Goal: Task Accomplishment & Management: Manage account settings

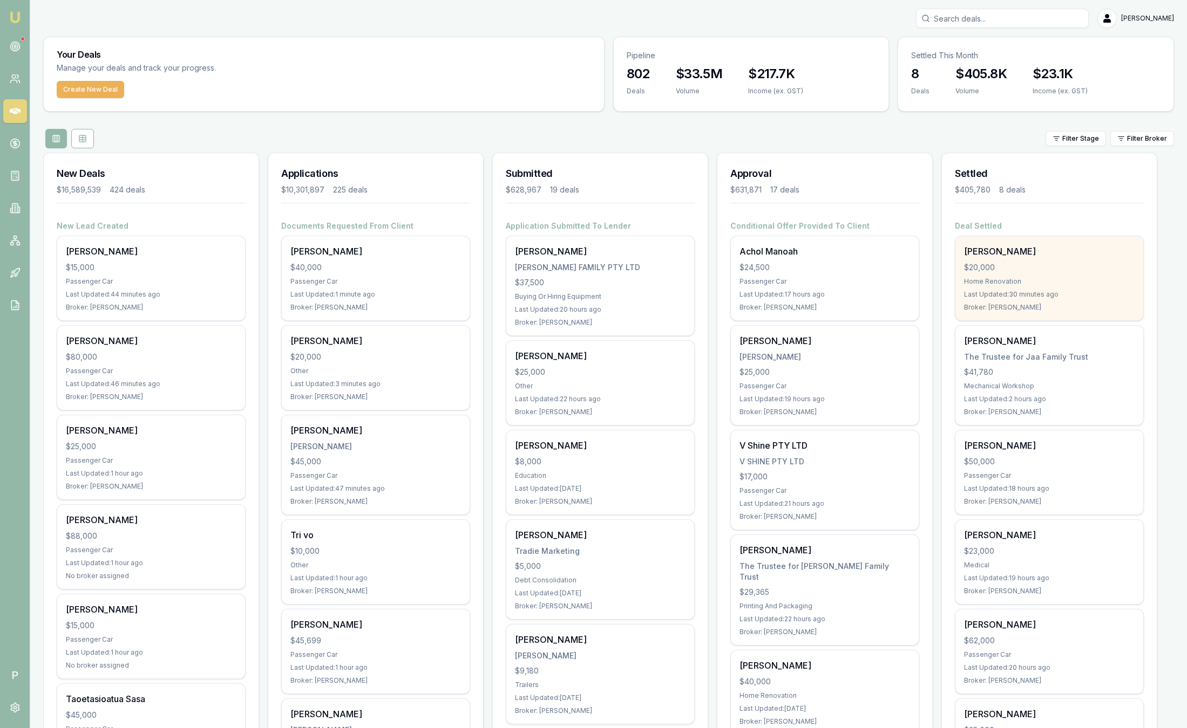
click at [1049, 289] on div "[PERSON_NAME] $20,000 Home Renovation Last Updated: 30 minutes ago Broker: [PER…" at bounding box center [1049, 278] width 188 height 84
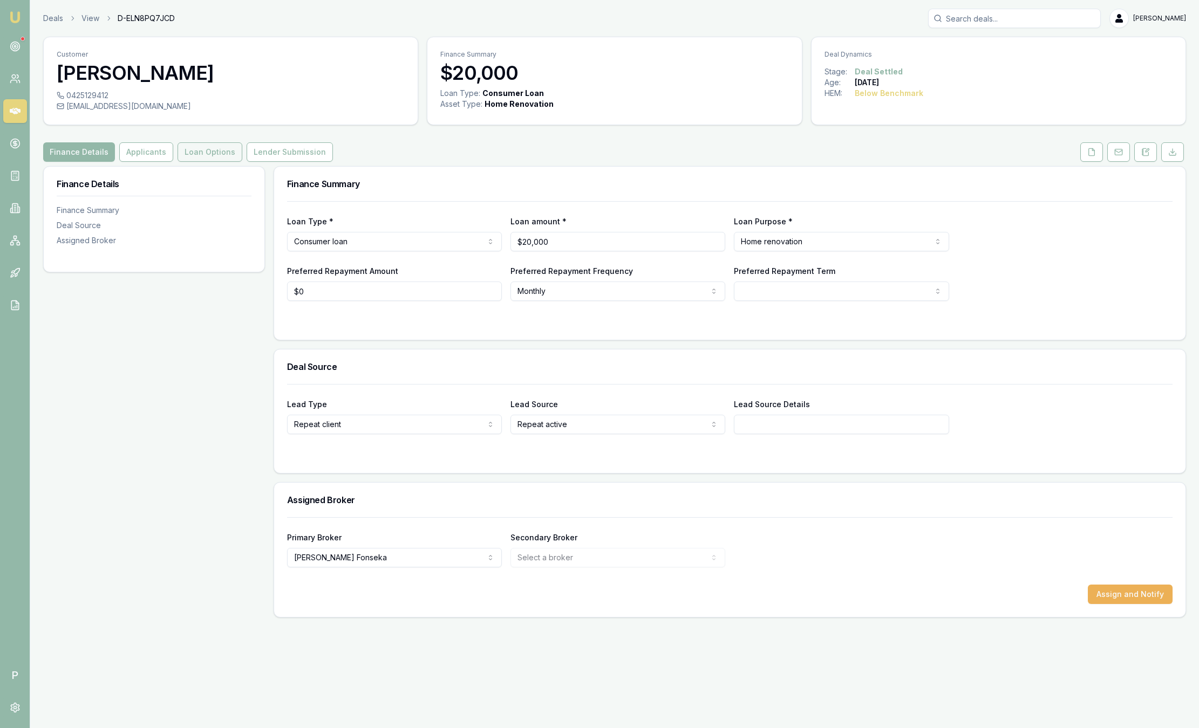
click at [217, 156] on button "Loan Options" at bounding box center [210, 151] width 65 height 19
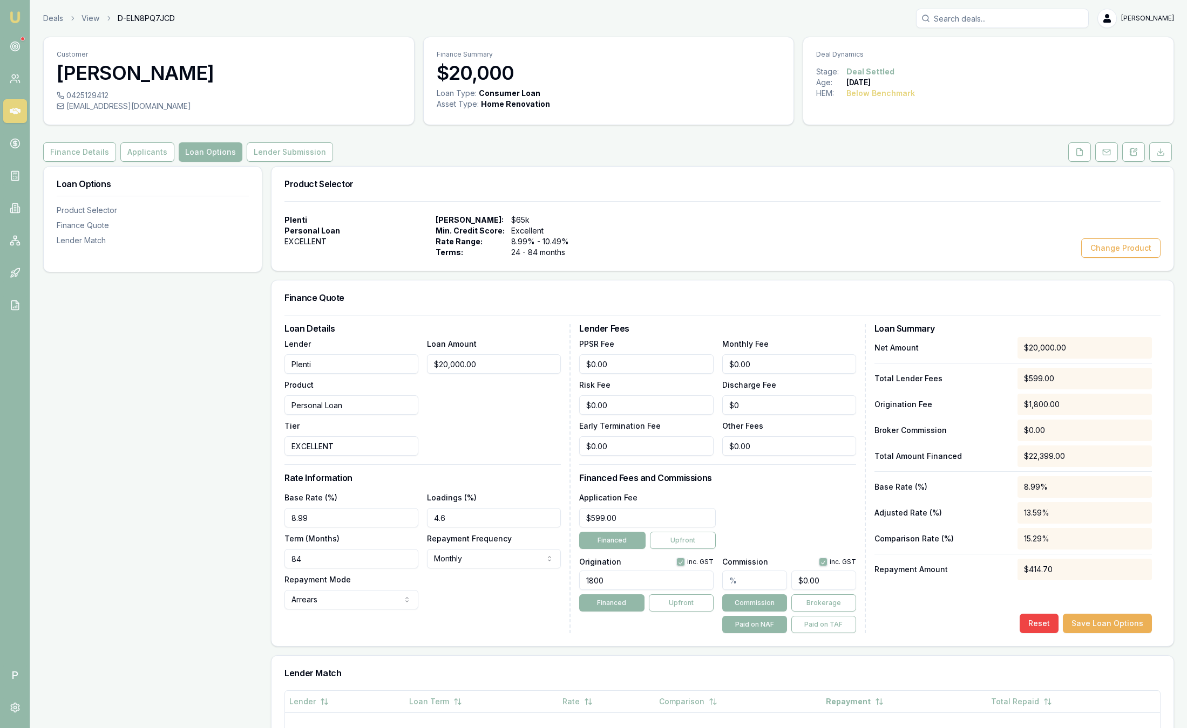
scroll to position [93, 0]
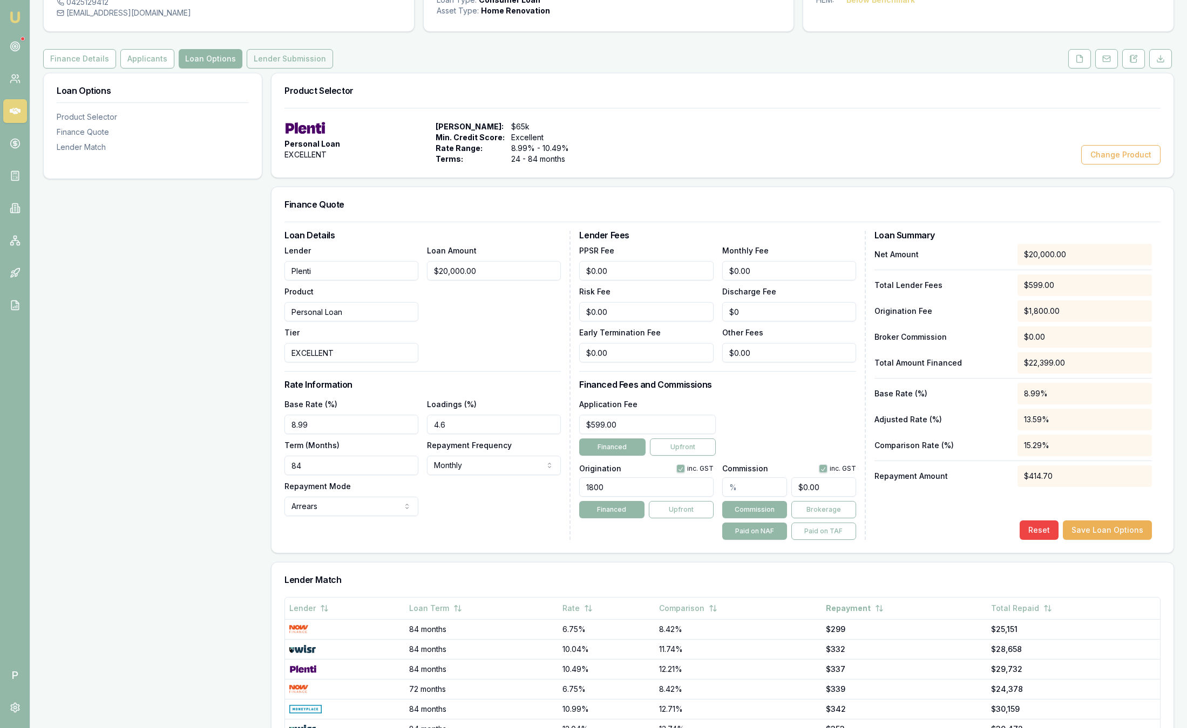
click at [316, 57] on button "Lender Submission" at bounding box center [290, 58] width 86 height 19
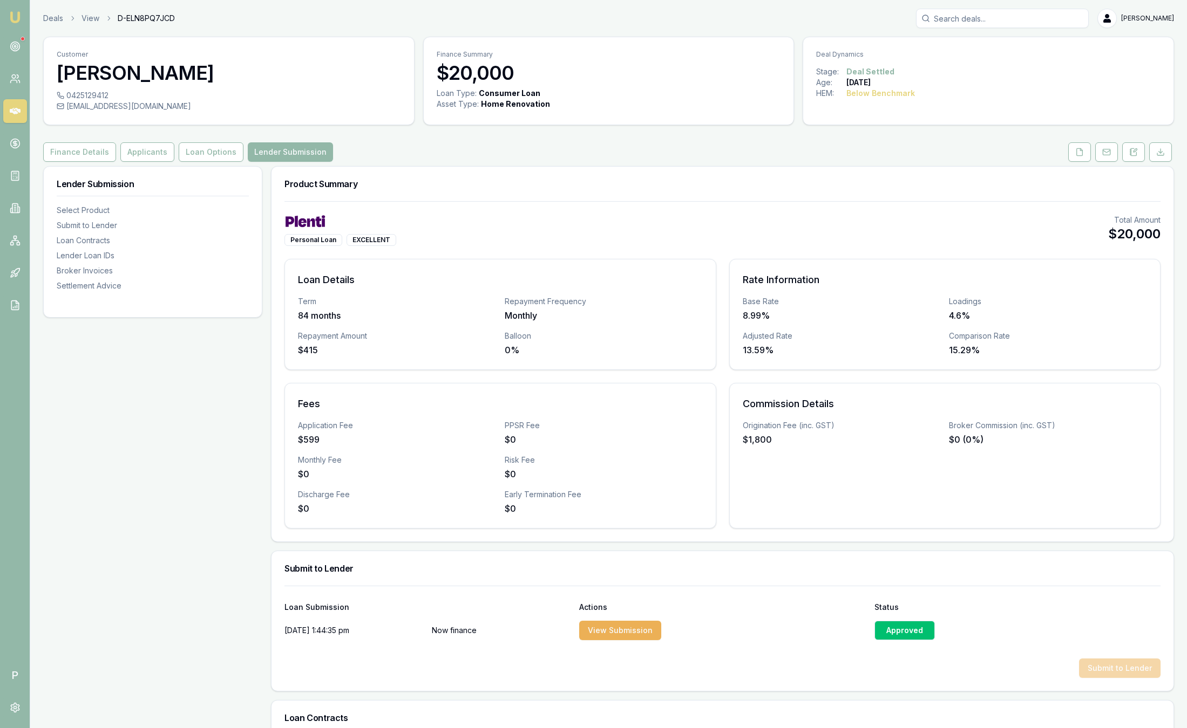
scroll to position [584, 0]
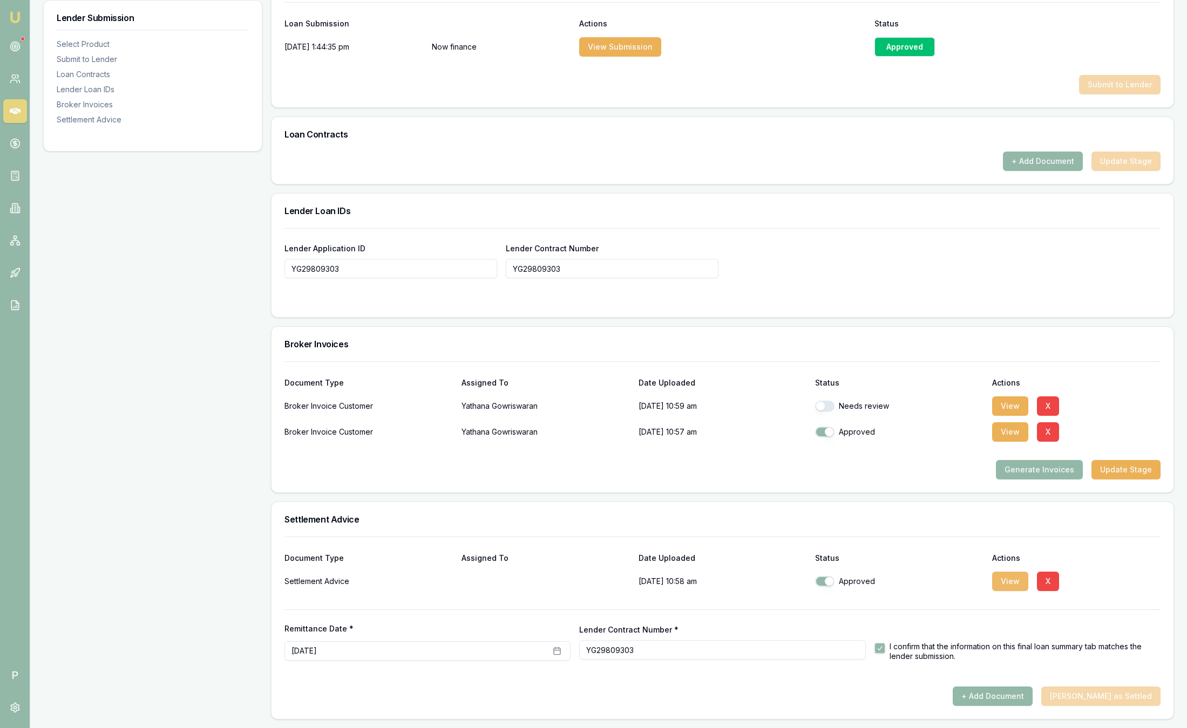
click at [1006, 576] on button "View" at bounding box center [1010, 581] width 36 height 19
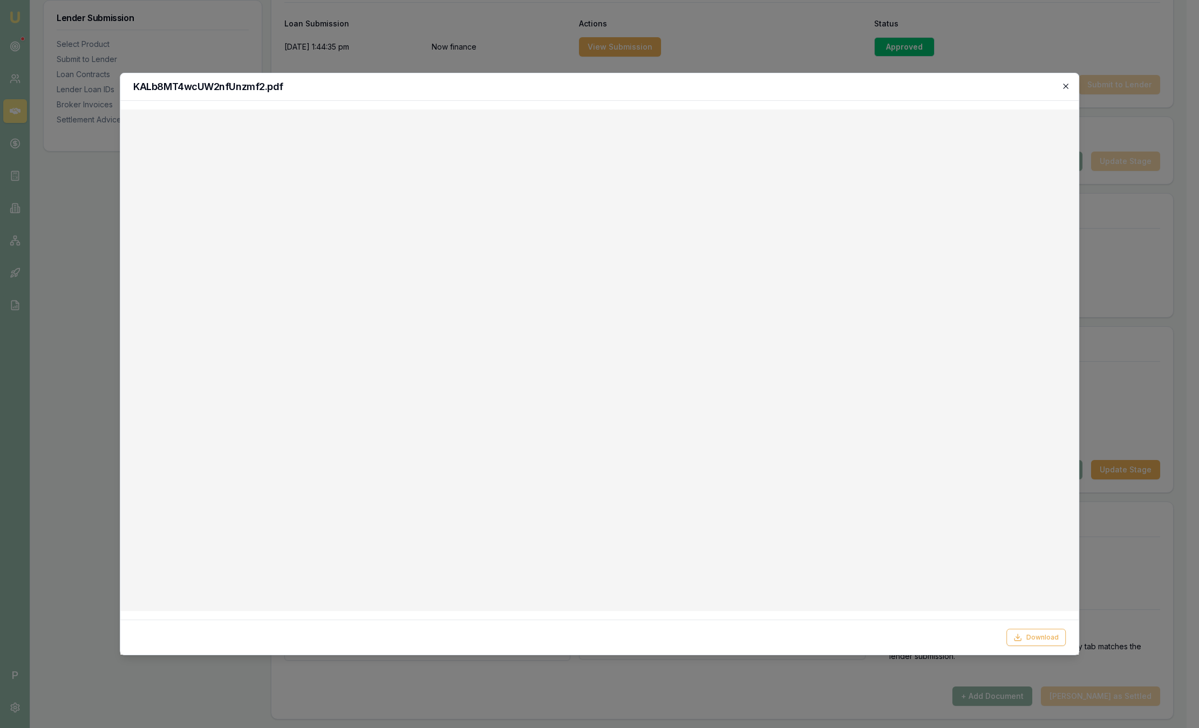
click at [1067, 87] on icon "button" at bounding box center [1065, 86] width 9 height 9
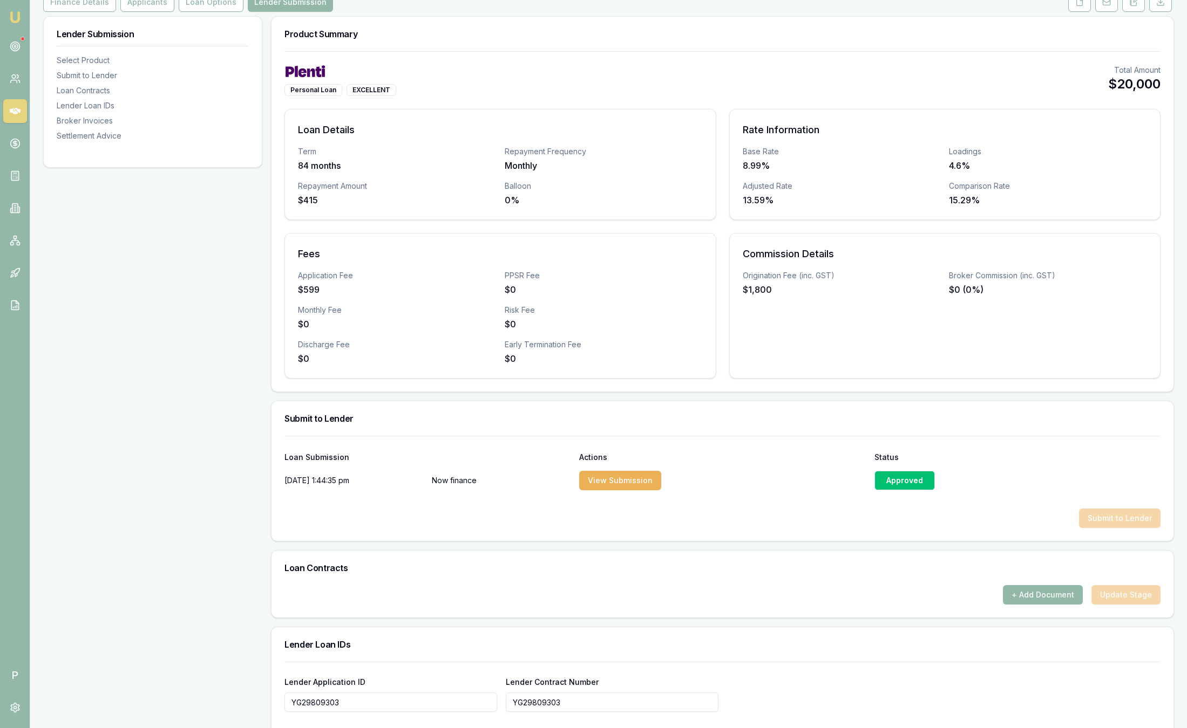
scroll to position [0, 0]
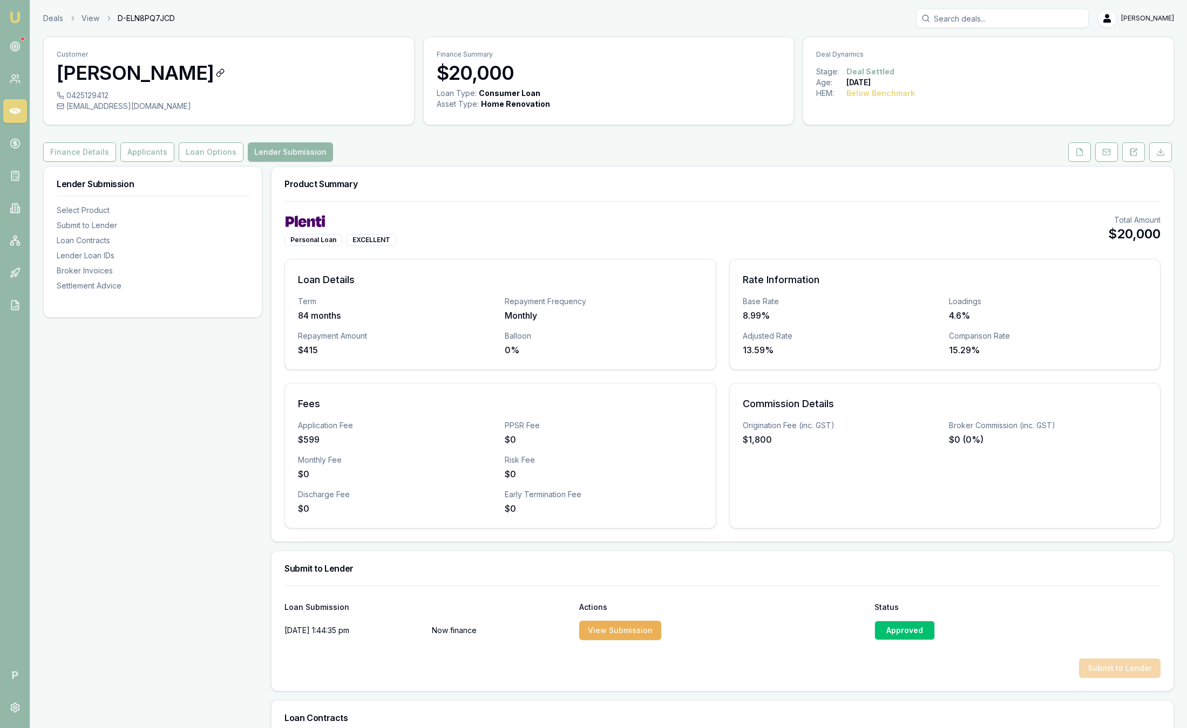
click at [271, 74] on h3 "[PERSON_NAME]" at bounding box center [229, 73] width 344 height 22
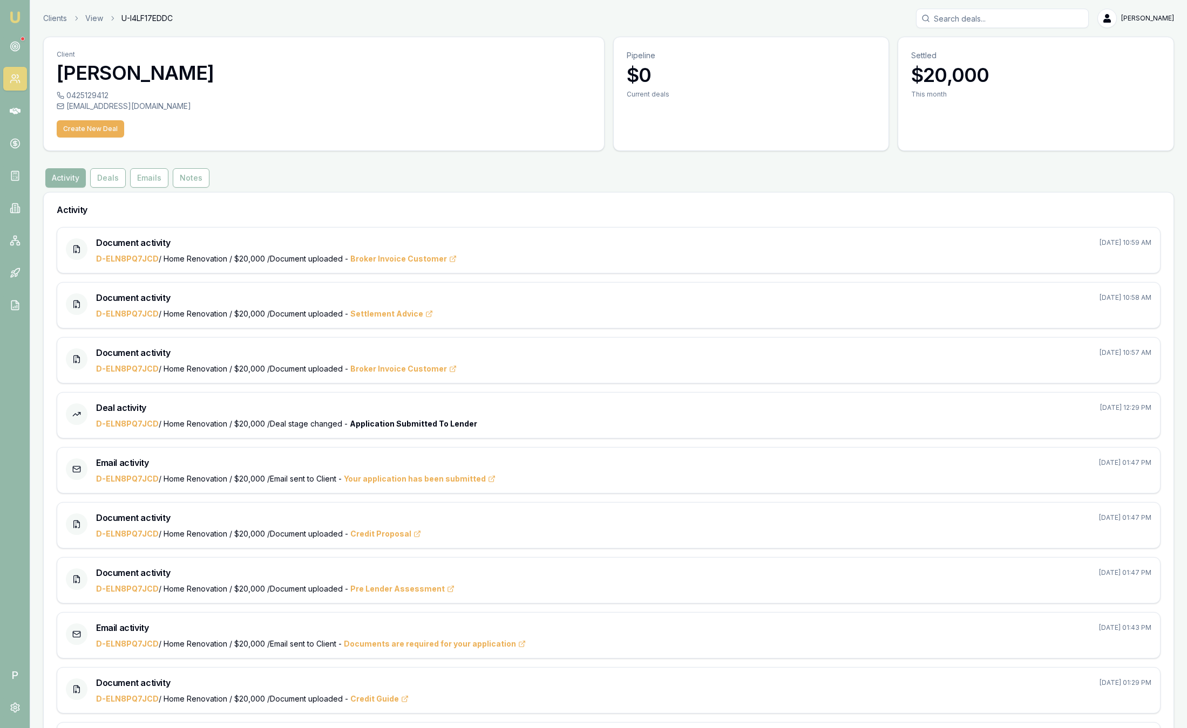
drag, startPoint x: 257, startPoint y: 74, endPoint x: 55, endPoint y: 86, distance: 202.7
click at [55, 86] on div "Client Yathana Gowriswaran" at bounding box center [324, 63] width 560 height 53
copy h3 "[PERSON_NAME]"
click at [55, 86] on div "Client Yathana Gowriswaran" at bounding box center [324, 63] width 560 height 53
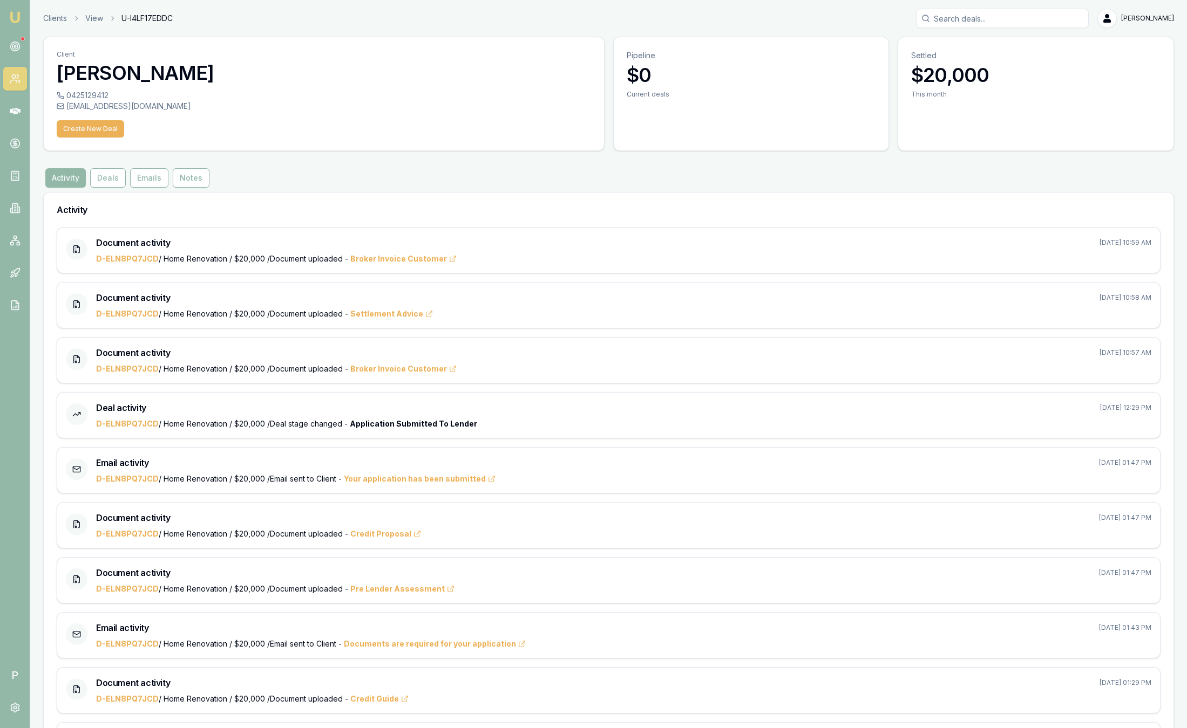
click at [16, 17] on img at bounding box center [15, 17] width 13 height 13
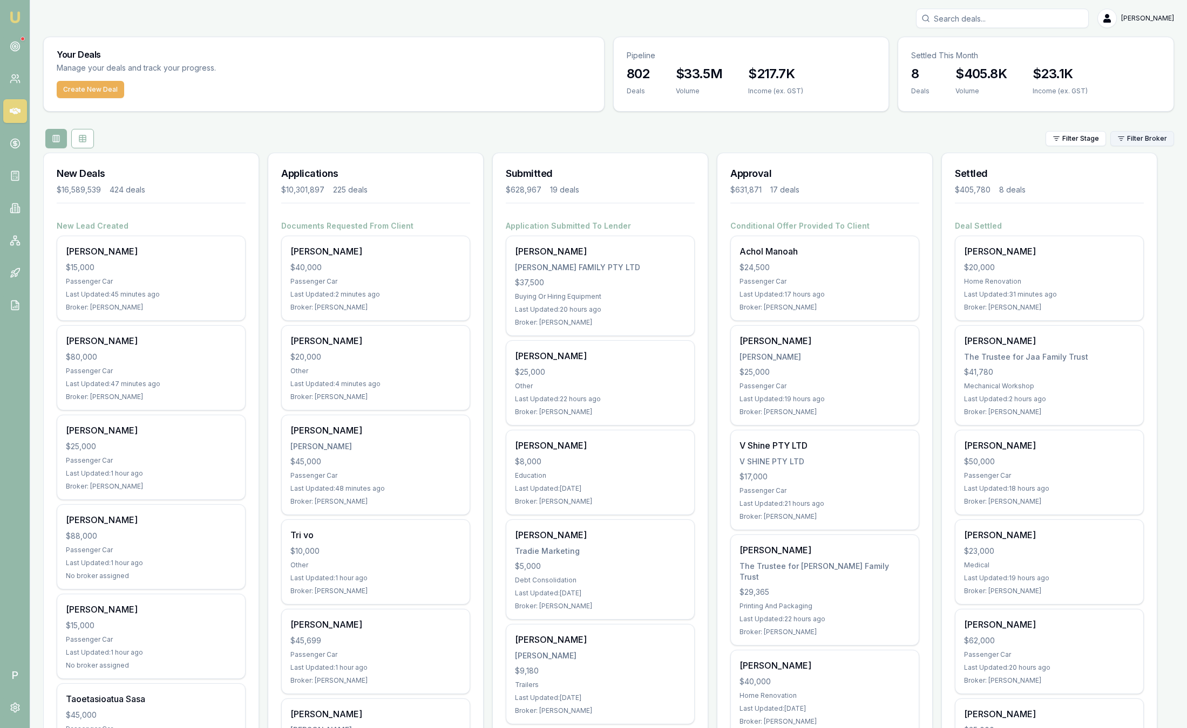
click at [1156, 139] on html "Emu Broker P Sam Crouch Toggle Menu Your Deals Manage your deals and track your…" at bounding box center [593, 364] width 1187 height 728
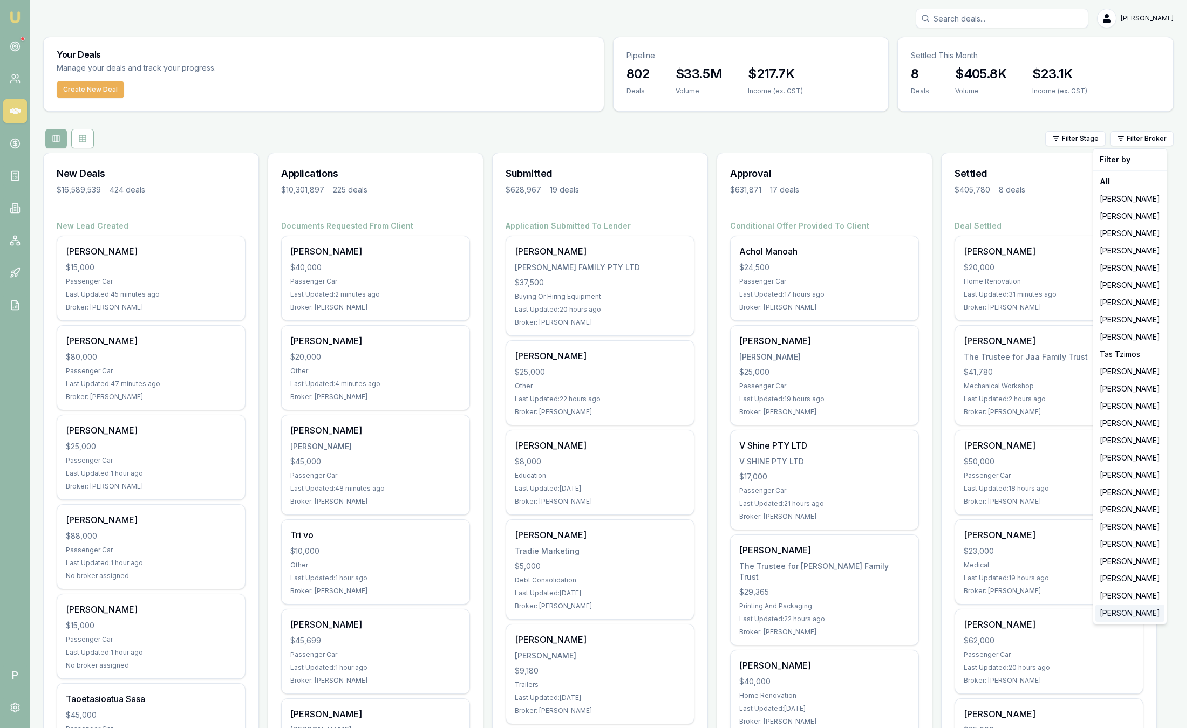
click at [1121, 616] on div "Peter Sarris" at bounding box center [1129, 613] width 69 height 17
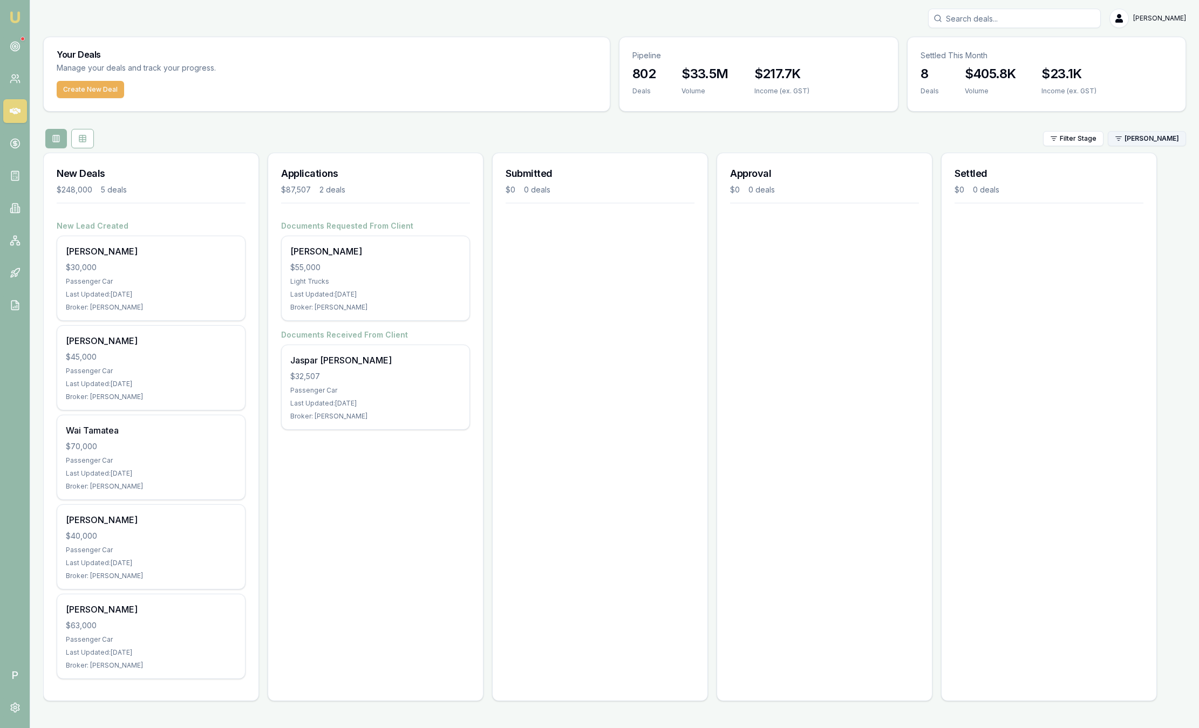
click at [1147, 145] on html "Emu Broker P Sam Crouch Toggle Menu Your Deals Manage your deals and track your…" at bounding box center [599, 364] width 1199 height 728
